Goal: Information Seeking & Learning: Learn about a topic

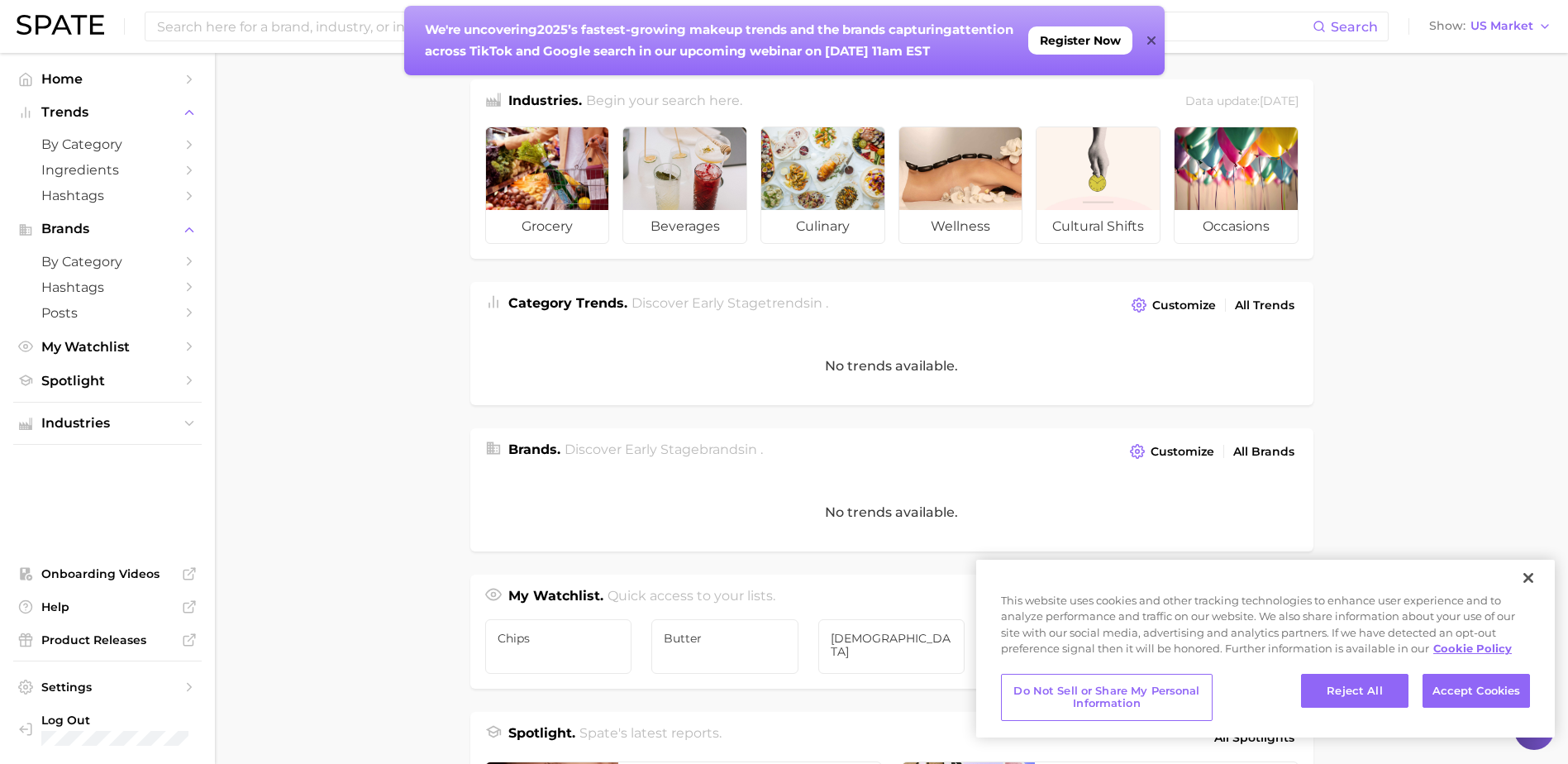
click at [1153, 43] on icon at bounding box center [1151, 40] width 8 height 8
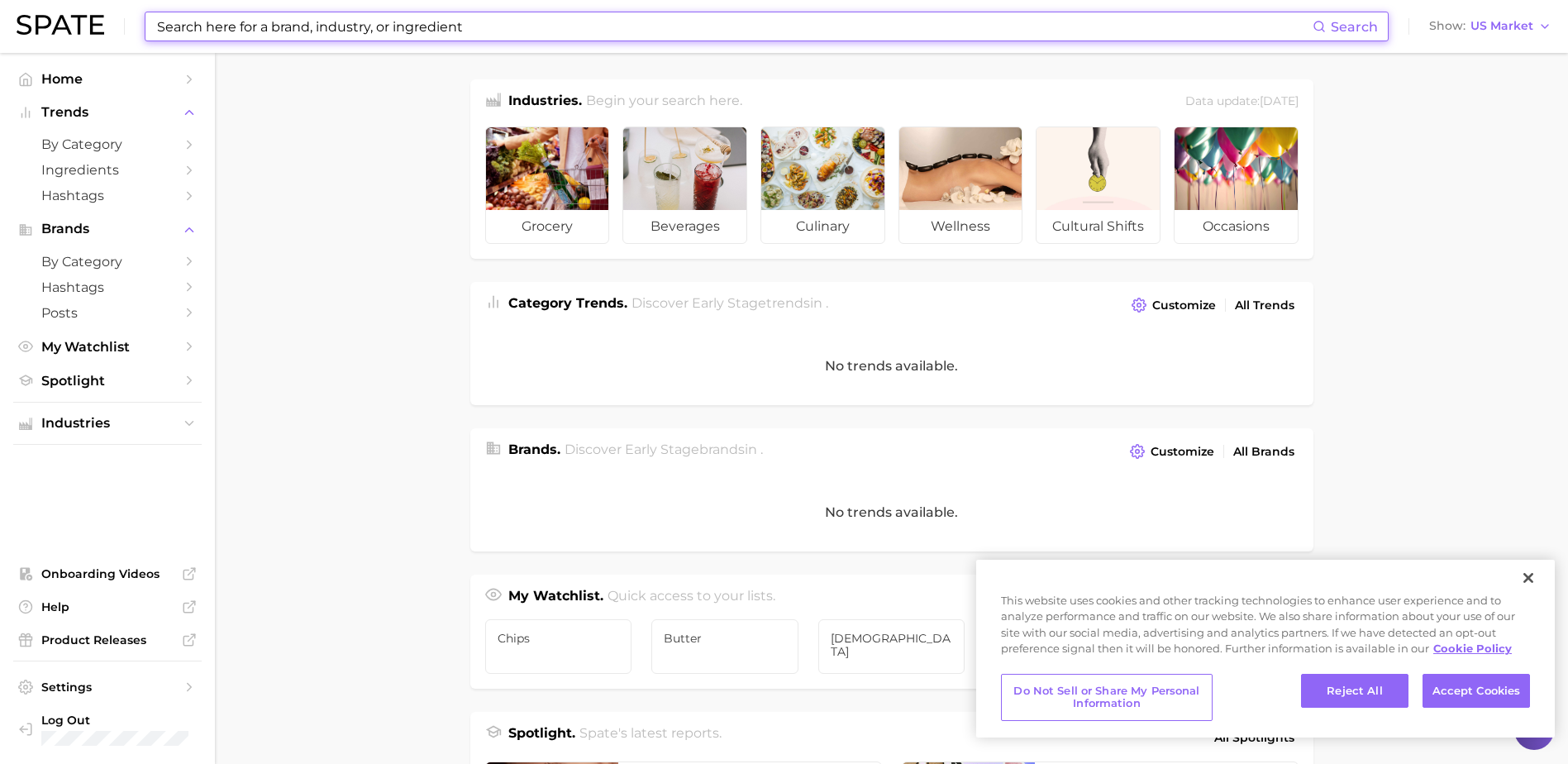
click at [548, 31] on input at bounding box center [733, 26] width 1157 height 28
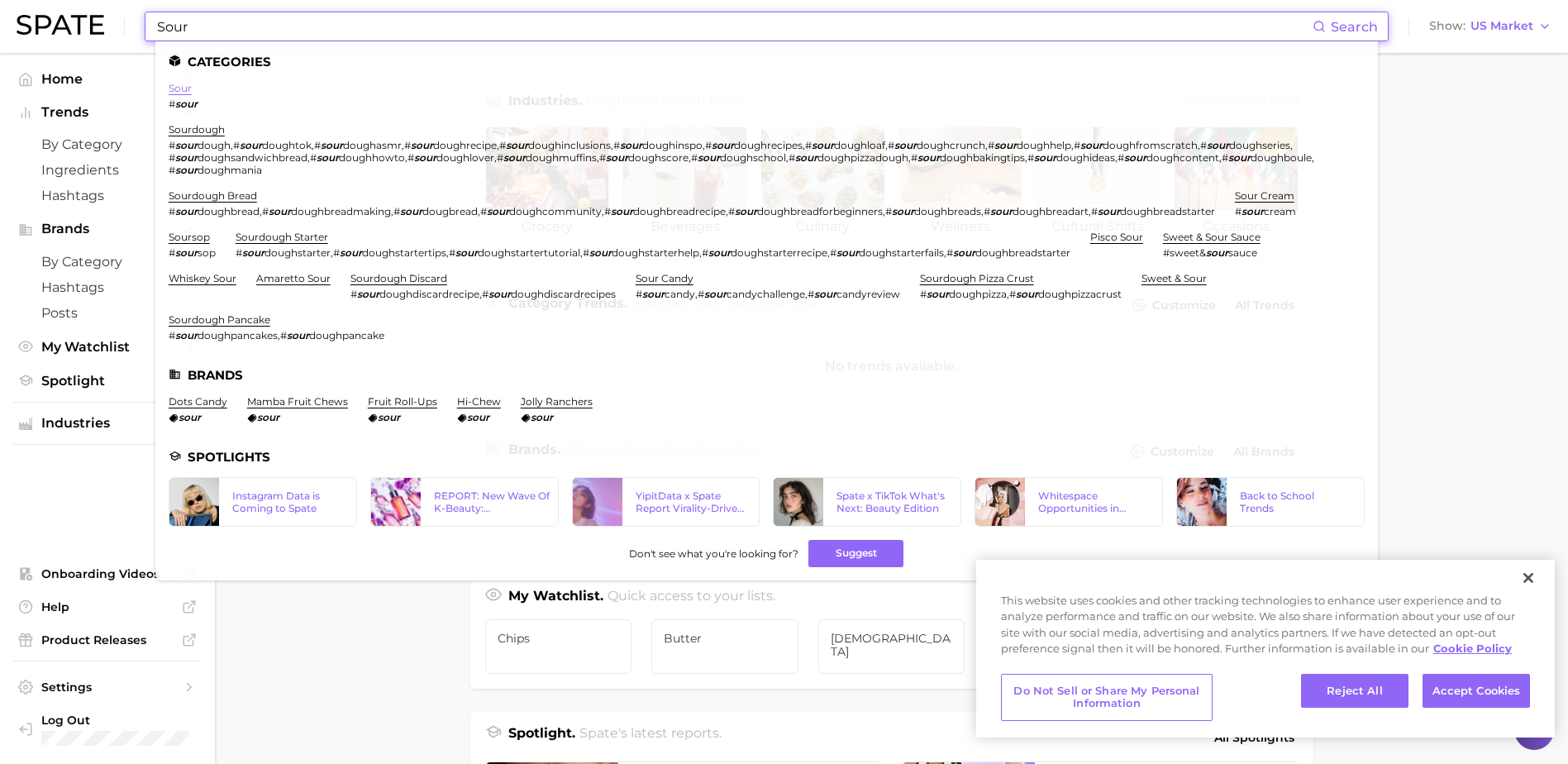
type input "Sour"
click at [182, 83] on link "sour" at bounding box center [180, 88] width 23 height 12
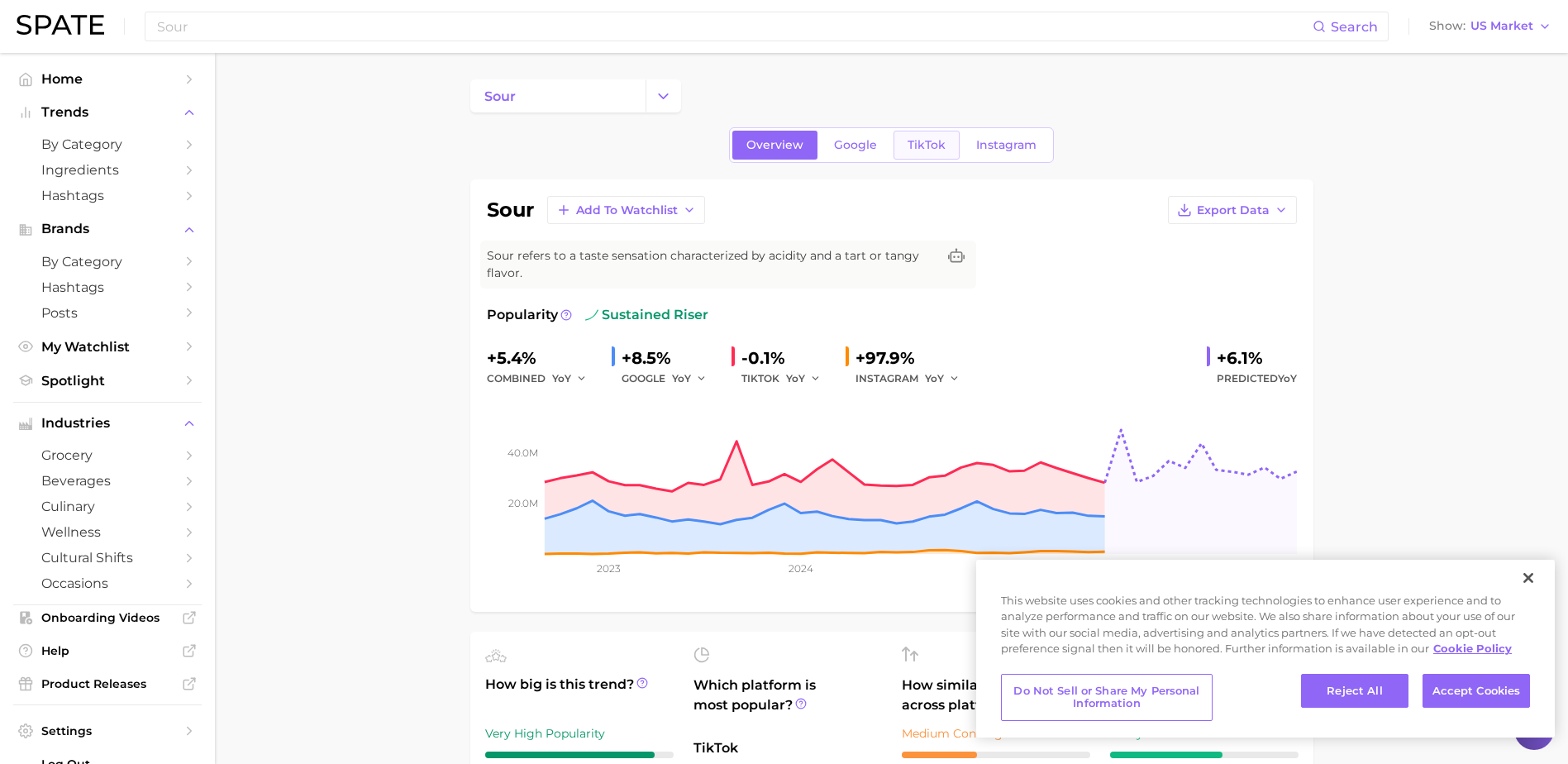
click at [935, 151] on span "TikTok" at bounding box center [926, 144] width 38 height 14
